Goal: Information Seeking & Learning: Learn about a topic

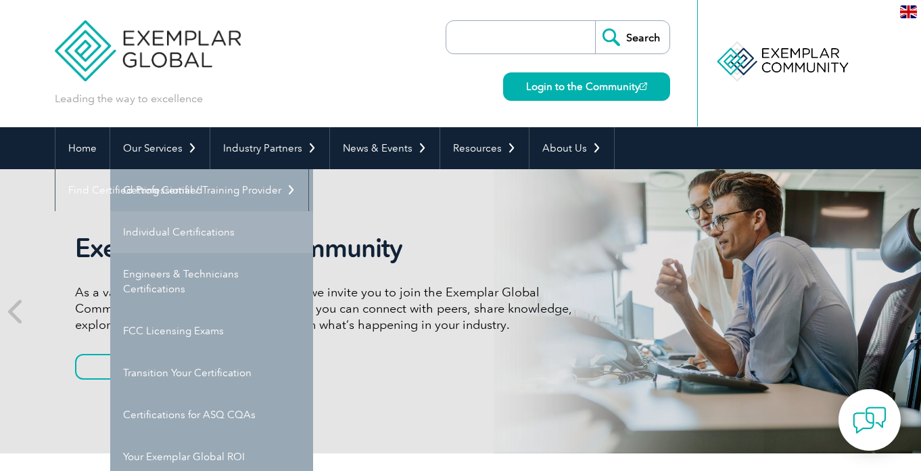
click at [200, 241] on link "Individual Certifications" at bounding box center [211, 232] width 203 height 42
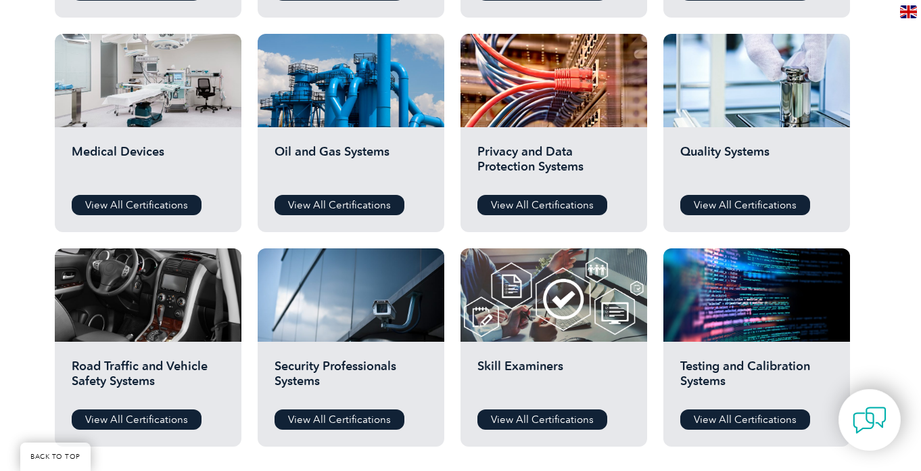
scroll to position [910, 0]
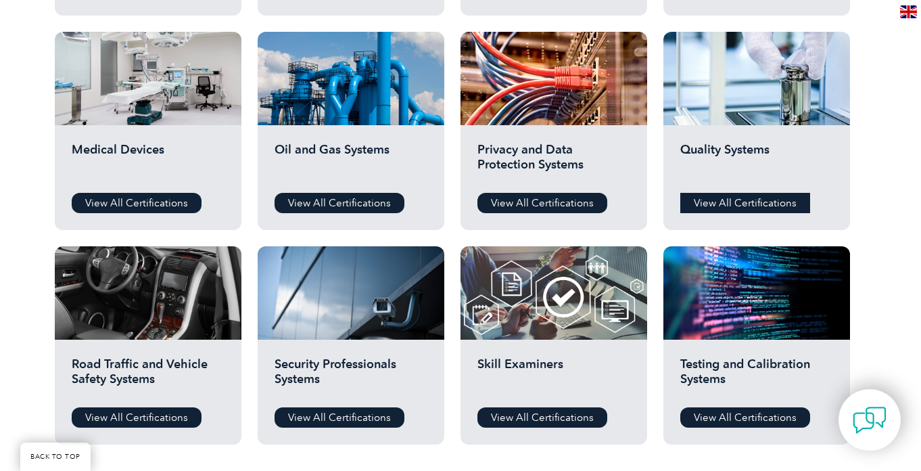
click at [775, 198] on link "View All Certifications" at bounding box center [745, 203] width 130 height 20
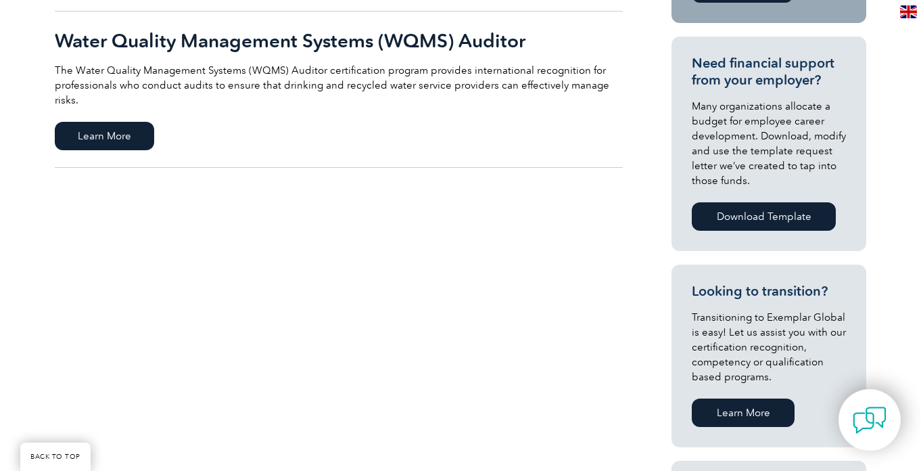
scroll to position [475, 0]
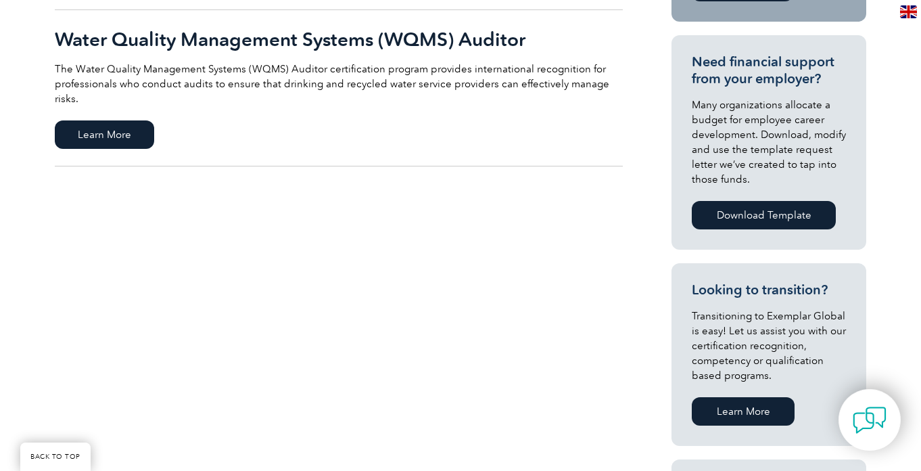
click at [746, 220] on link "Download Template" at bounding box center [764, 215] width 144 height 28
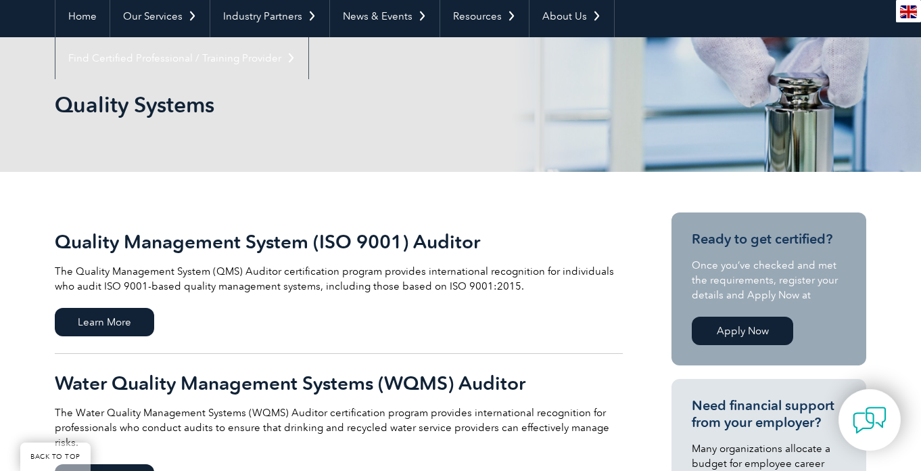
scroll to position [218, 0]
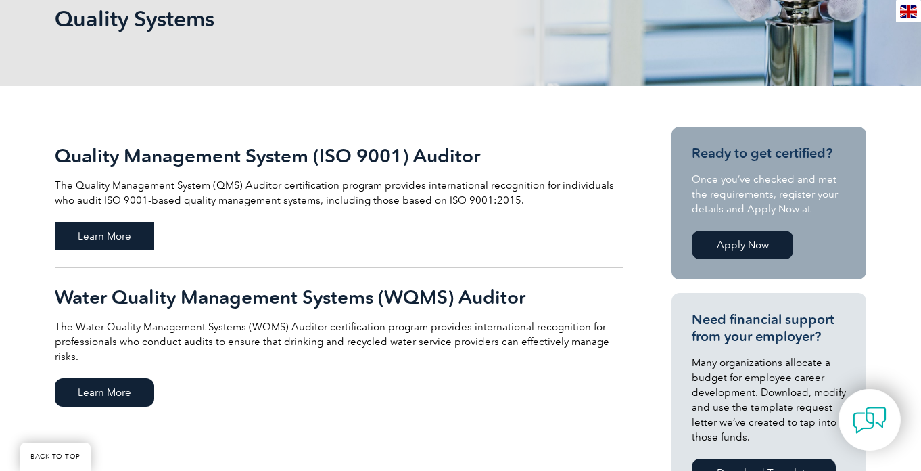
click at [109, 242] on span "Learn More" at bounding box center [104, 236] width 99 height 28
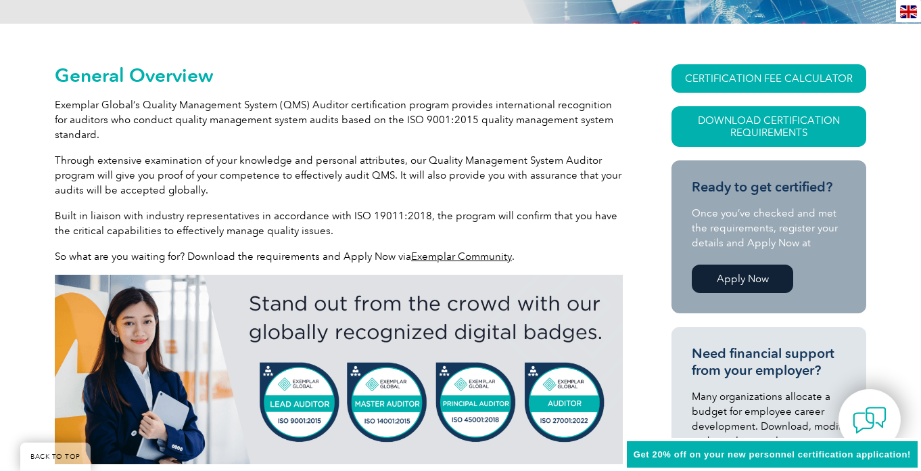
scroll to position [285, 0]
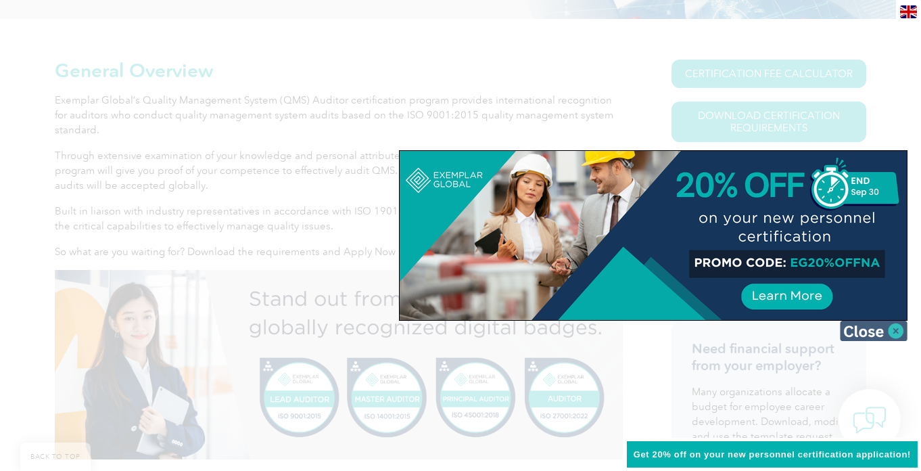
click at [871, 333] on img at bounding box center [874, 331] width 68 height 20
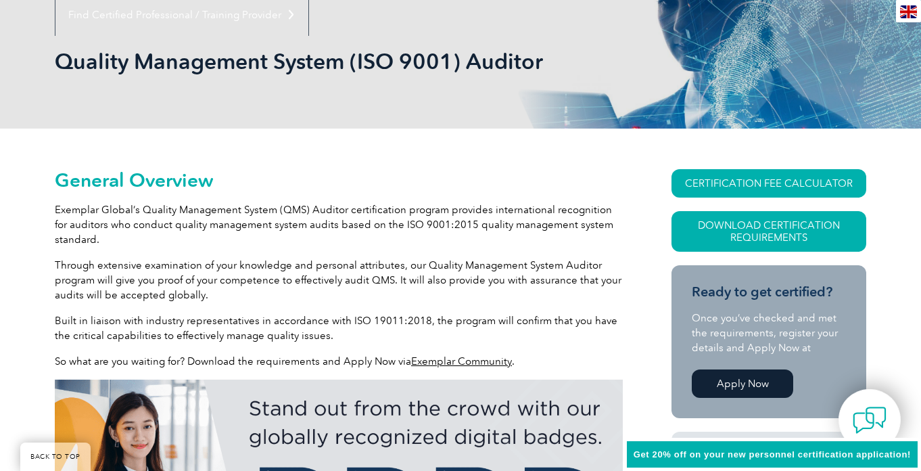
scroll to position [174, 0]
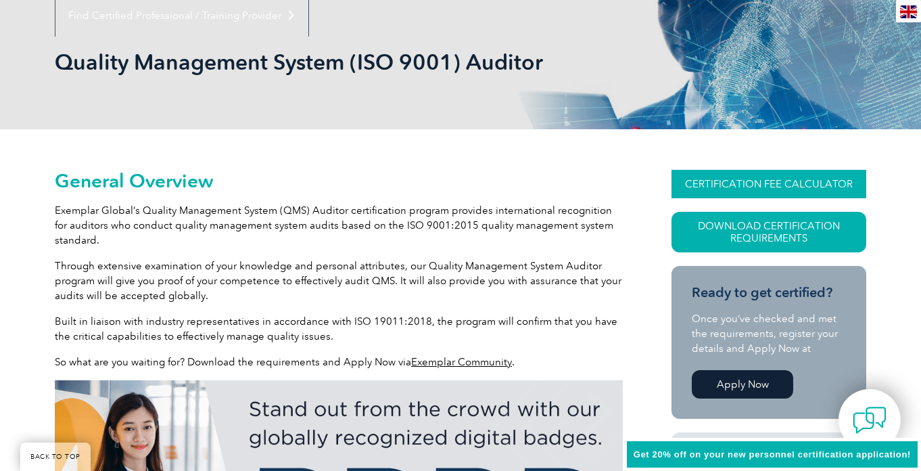
click at [755, 172] on link "CERTIFICATION FEE CALCULATOR" at bounding box center [769, 184] width 195 height 28
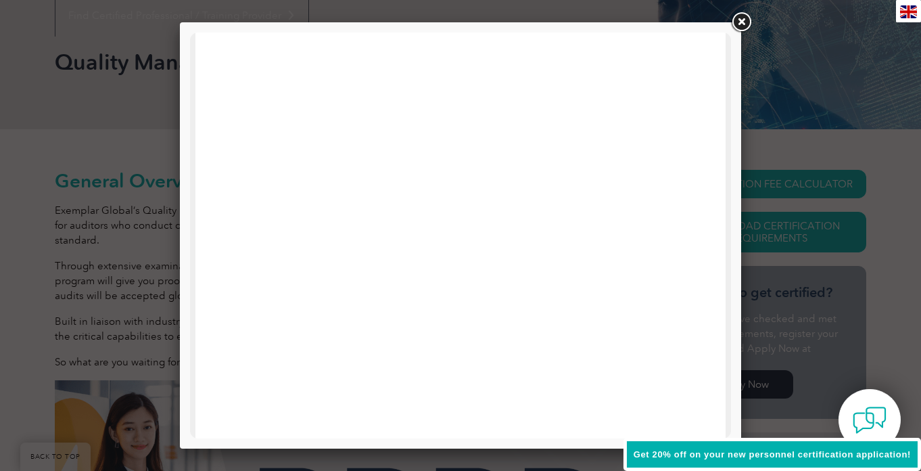
scroll to position [645, 0]
click at [736, 33] on link at bounding box center [741, 22] width 24 height 24
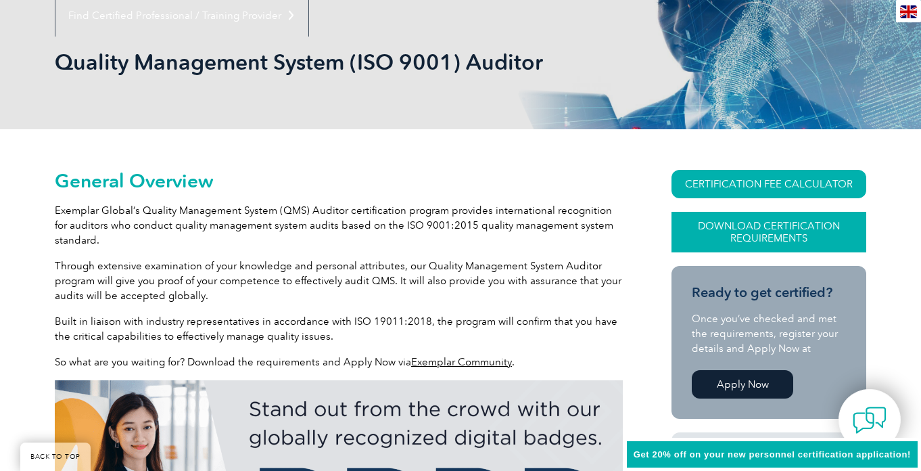
click at [739, 224] on link "Download Certification Requirements" at bounding box center [769, 232] width 195 height 41
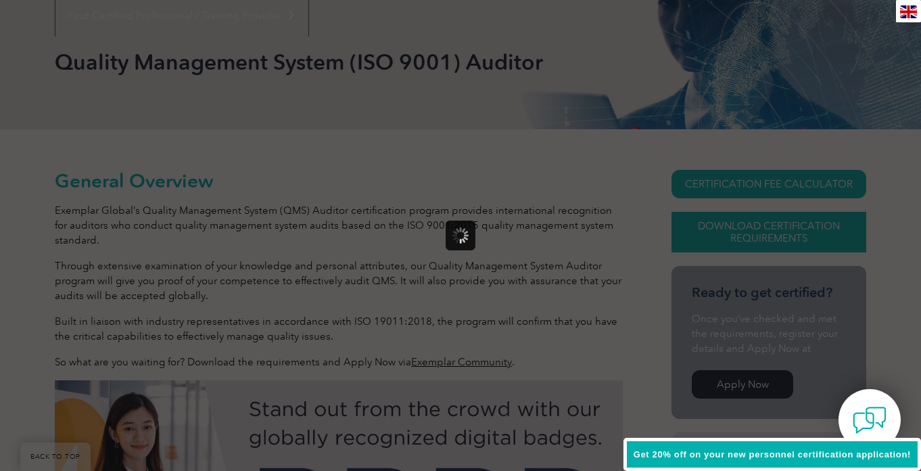
scroll to position [0, 0]
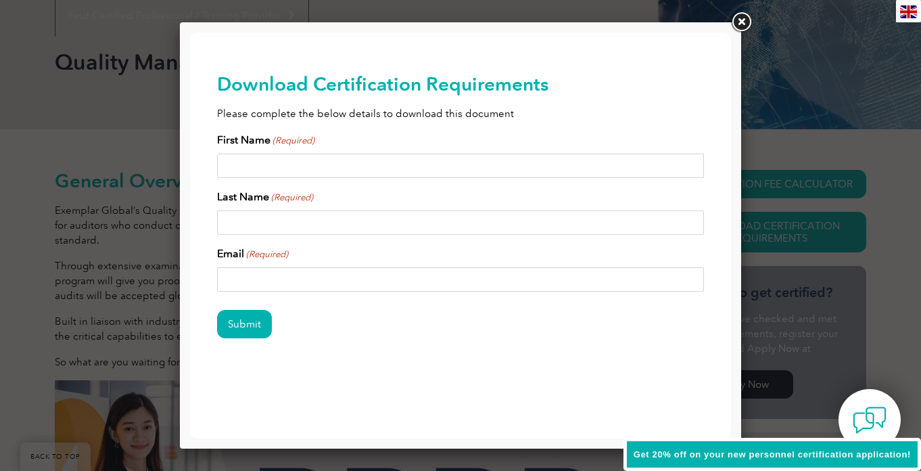
click at [747, 24] on link at bounding box center [741, 22] width 24 height 24
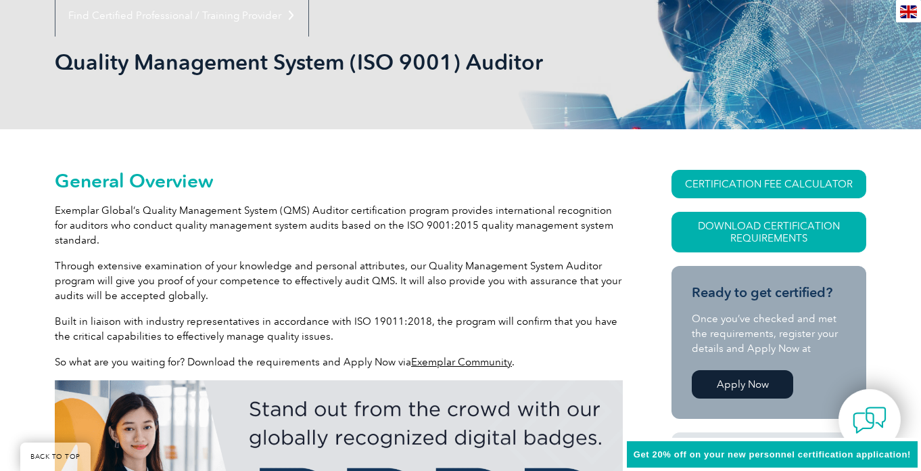
click at [743, 453] on span "Get 20% off on your new personnel certification application!" at bounding box center [772, 454] width 277 height 10
click at [725, 457] on span "Get 20% off on your new personnel certification application!" at bounding box center [772, 454] width 277 height 10
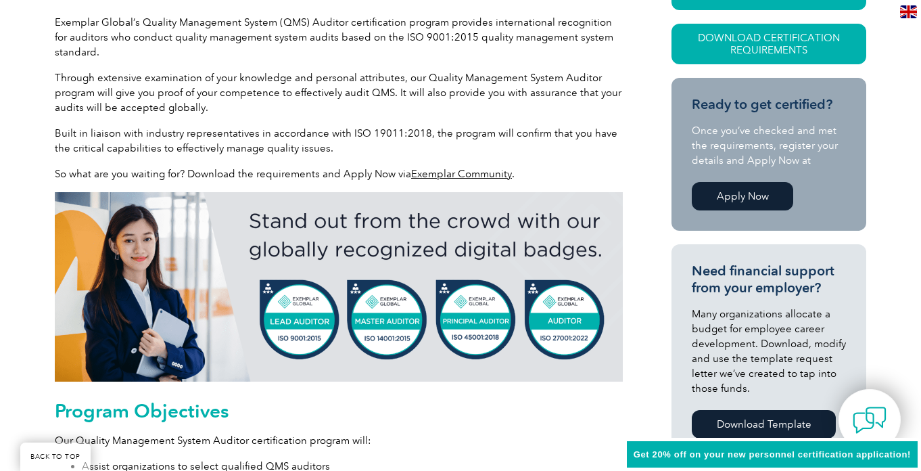
scroll to position [394, 0]
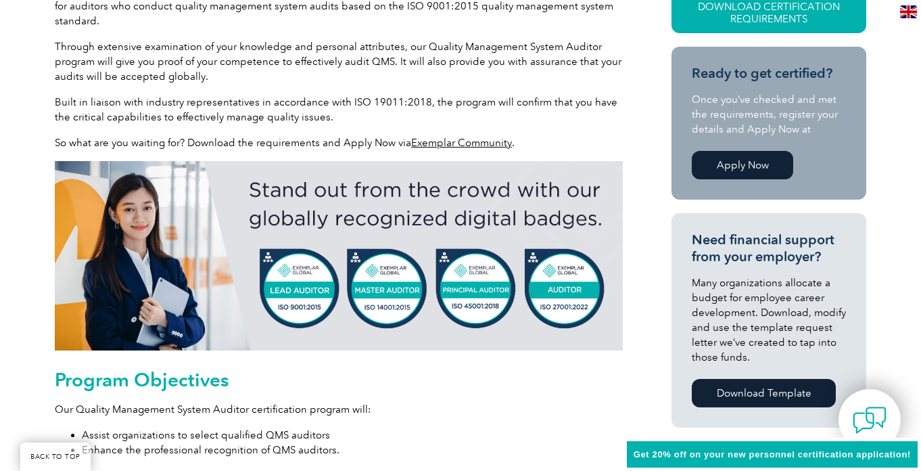
click at [669, 452] on span "Get 20% off on your new personnel certification application!" at bounding box center [772, 454] width 277 height 10
click at [791, 454] on span "Get 20% off on your new personnel certification application!" at bounding box center [772, 454] width 277 height 10
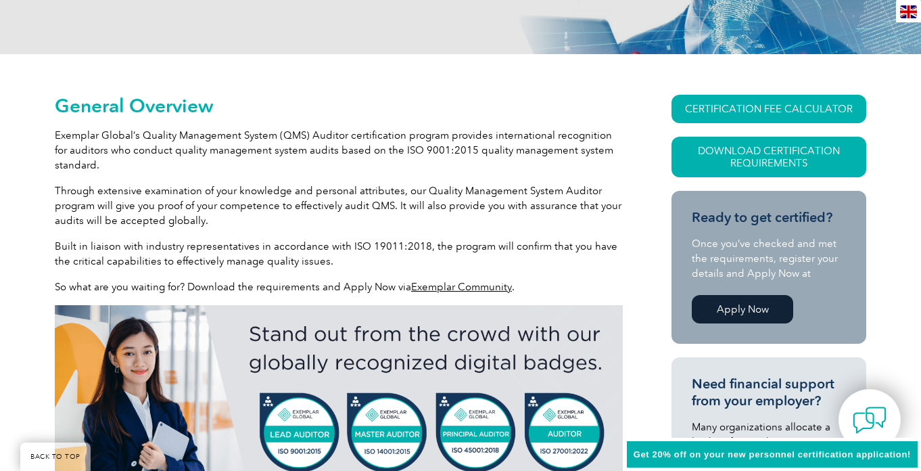
scroll to position [0, 0]
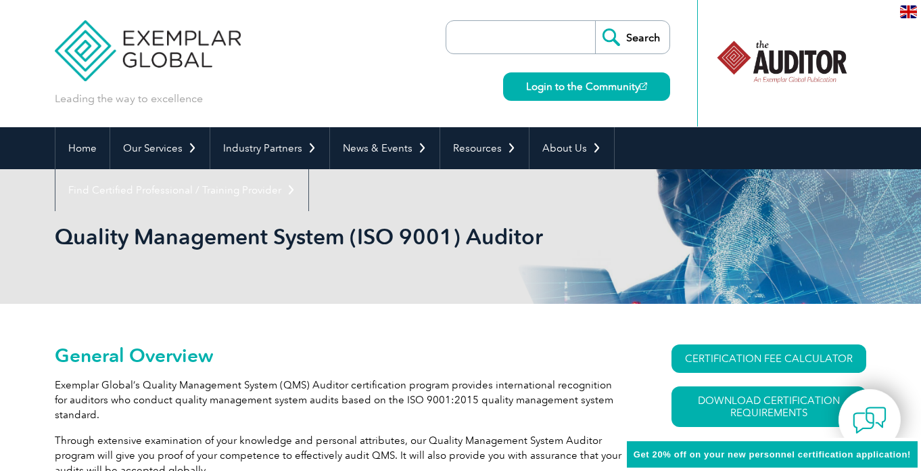
click at [658, 446] on div "Get 20% off on your new personnel certification application!" at bounding box center [773, 455] width 298 height 34
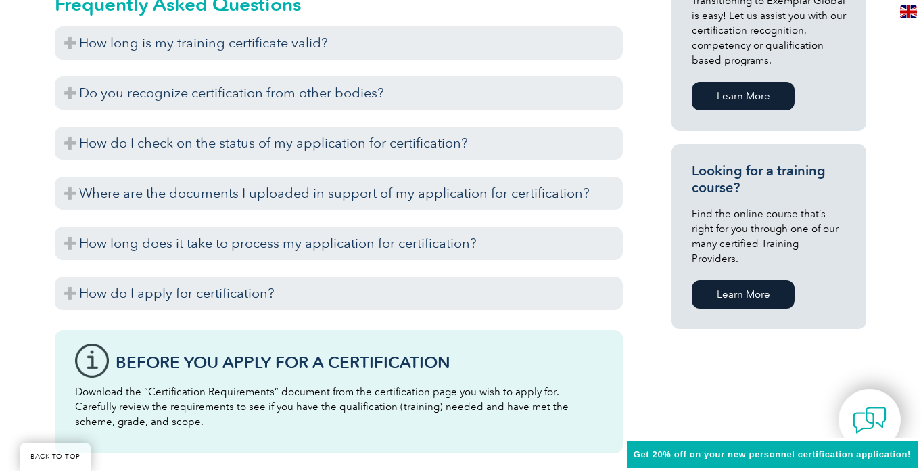
scroll to position [893, 0]
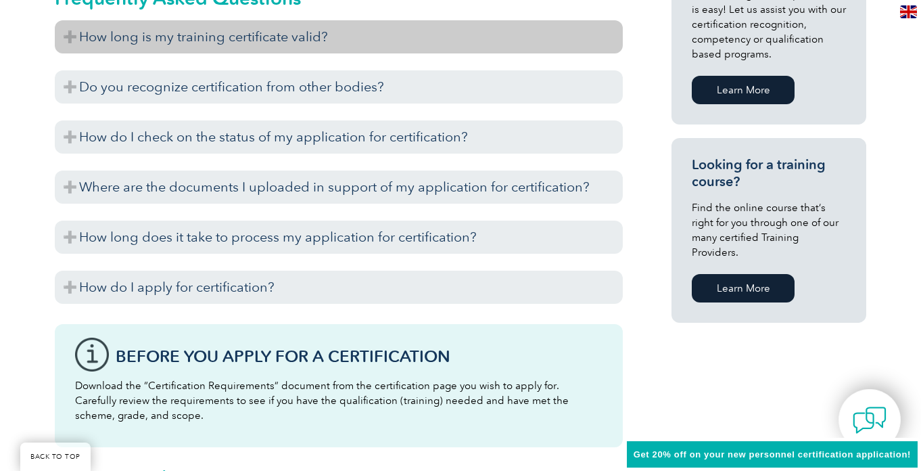
click at [330, 44] on h3 "How long is my training certificate valid?" at bounding box center [339, 36] width 568 height 33
